Goal: Complete application form

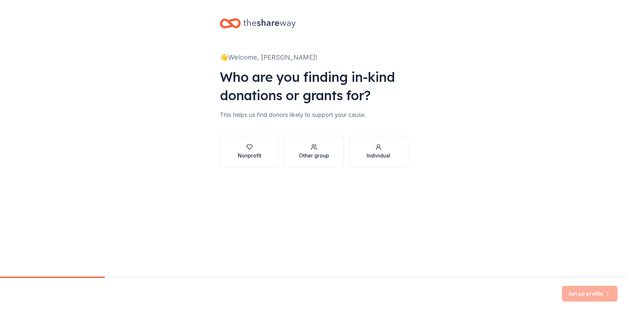
click at [570, 94] on div "👋 Welcome, Dilki! Who are you finding in-kind donations or grants for? This hel…" at bounding box center [314, 99] width 628 height 198
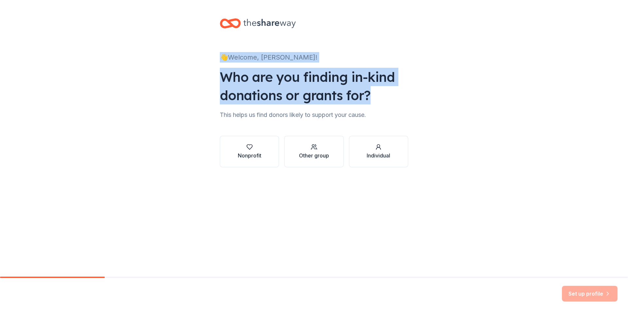
drag, startPoint x: 217, startPoint y: 13, endPoint x: 388, endPoint y: 100, distance: 191.8
click at [388, 100] on div "👋 Welcome, Dilki! Who are you finding in-kind donations or grants for? This hel…" at bounding box center [313, 99] width 209 height 198
copy div "👋 Welcome, Dilki! Who are you finding in-kind donations or grants for?"
click at [374, 152] on div "Individual" at bounding box center [378, 155] width 24 height 8
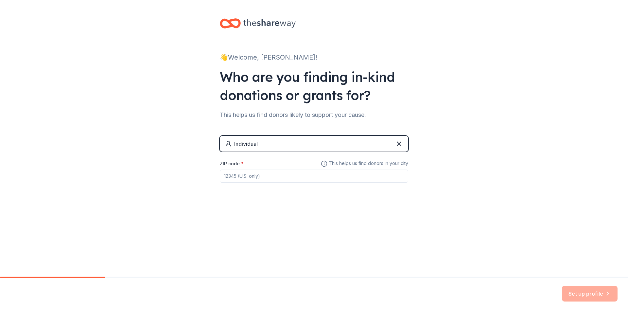
click at [244, 175] on input "ZIP code *" at bounding box center [314, 175] width 188 height 13
paste input "11650"
type input "11650"
click at [353, 142] on div "Individual" at bounding box center [314, 144] width 188 height 16
click at [399, 144] on icon at bounding box center [399, 144] width 4 height 4
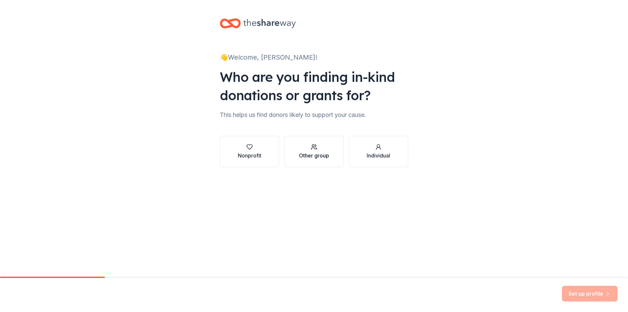
click at [312, 153] on div "Other group" at bounding box center [314, 155] width 30 height 8
